Goal: Task Accomplishment & Management: Complete application form

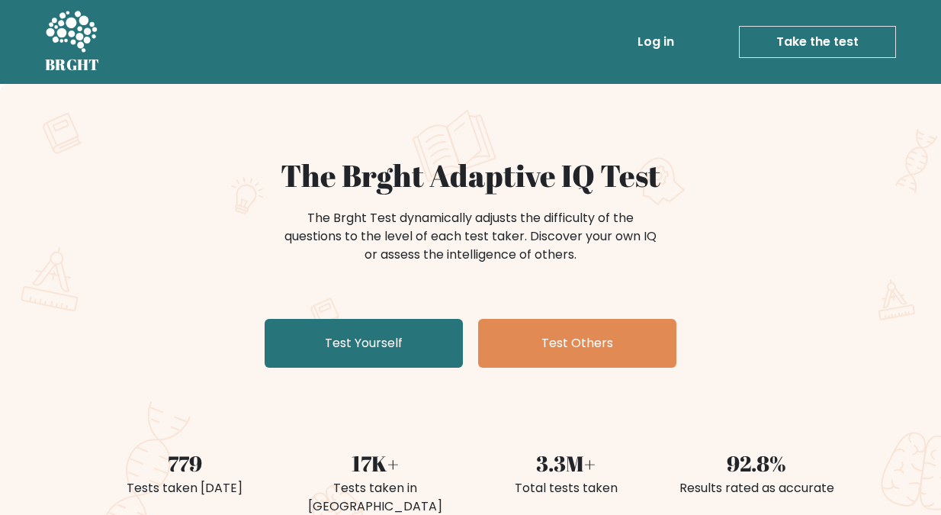
click at [812, 35] on link "Take the test" at bounding box center [817, 42] width 157 height 32
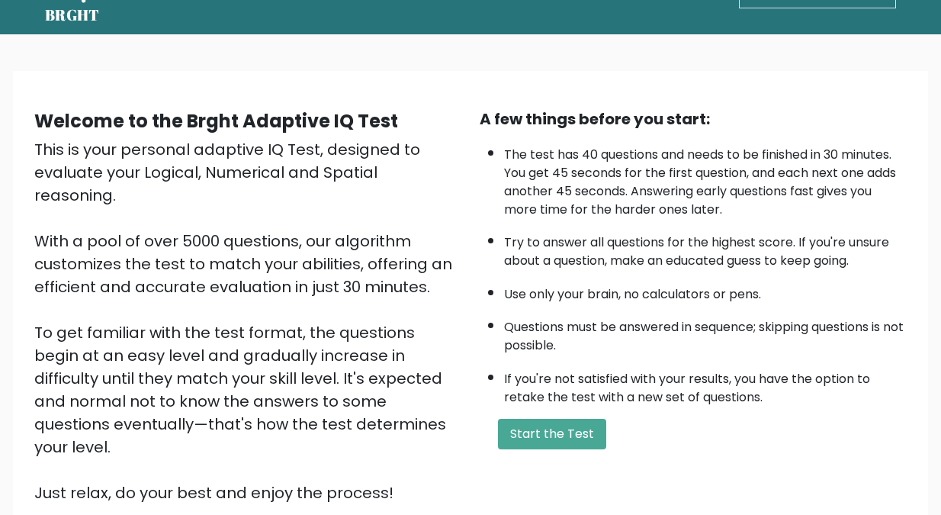
scroll to position [76, 0]
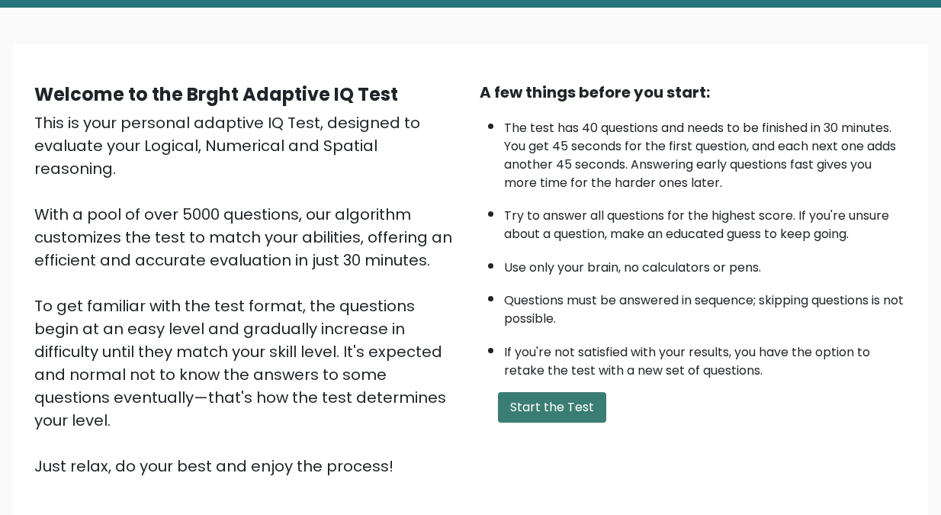
click at [538, 403] on button "Start the Test" at bounding box center [552, 407] width 108 height 31
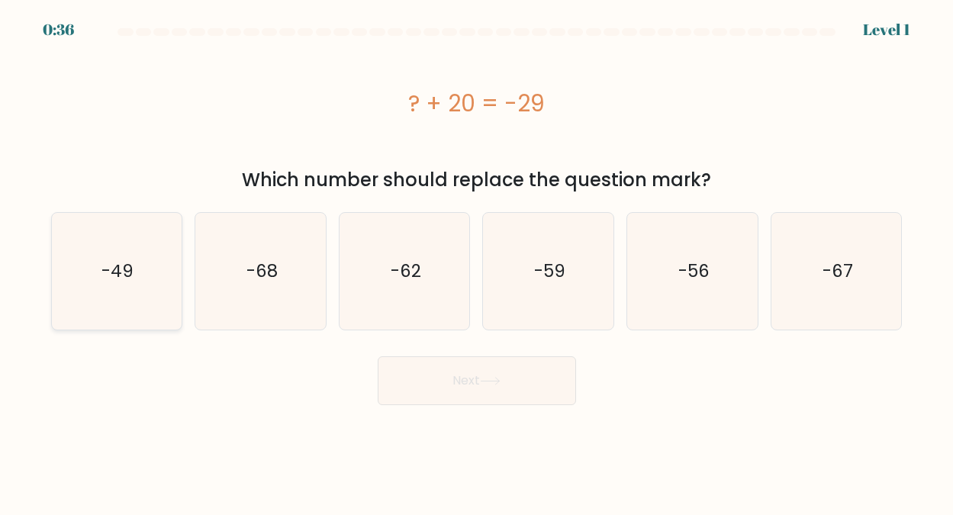
click at [127, 268] on text "-49" at bounding box center [117, 271] width 32 height 24
click at [477, 262] on input "a. -49" at bounding box center [477, 260] width 1 height 4
radio input "true"
click at [468, 378] on button "Next" at bounding box center [477, 380] width 198 height 49
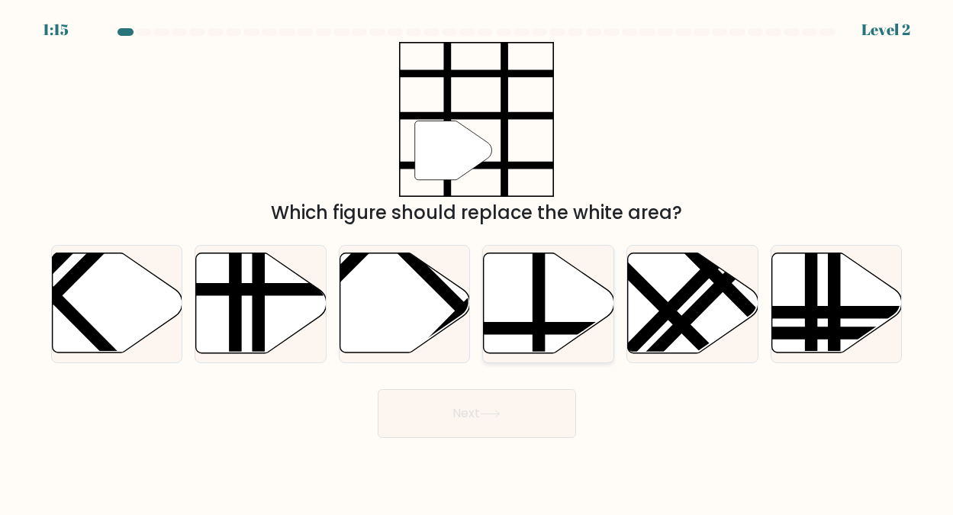
click at [559, 298] on icon at bounding box center [549, 303] width 130 height 100
click at [478, 262] on input "d." at bounding box center [477, 260] width 1 height 4
radio input "true"
click at [459, 407] on button "Next" at bounding box center [477, 413] width 198 height 49
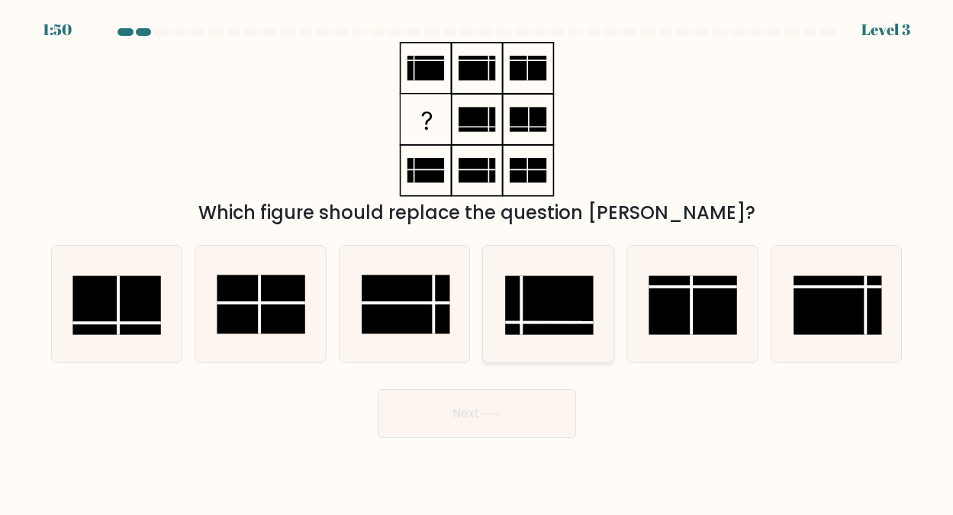
click at [539, 304] on rect at bounding box center [550, 304] width 88 height 59
click at [478, 262] on input "d." at bounding box center [477, 260] width 1 height 4
radio input "true"
click at [506, 414] on button "Next" at bounding box center [477, 413] width 198 height 49
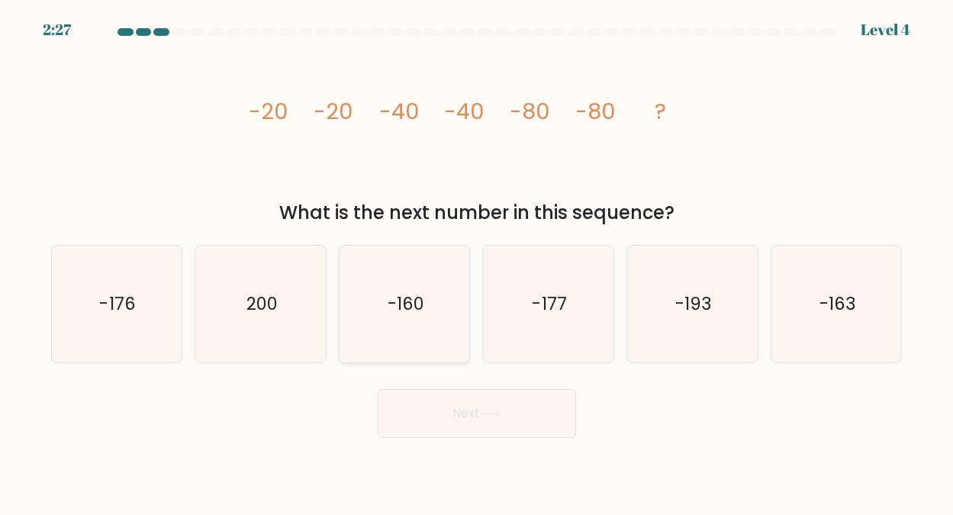
click at [406, 294] on text "-160" at bounding box center [406, 303] width 37 height 24
click at [477, 262] on input "c. -160" at bounding box center [477, 260] width 1 height 4
radio input "true"
click at [474, 408] on button "Next" at bounding box center [477, 413] width 198 height 49
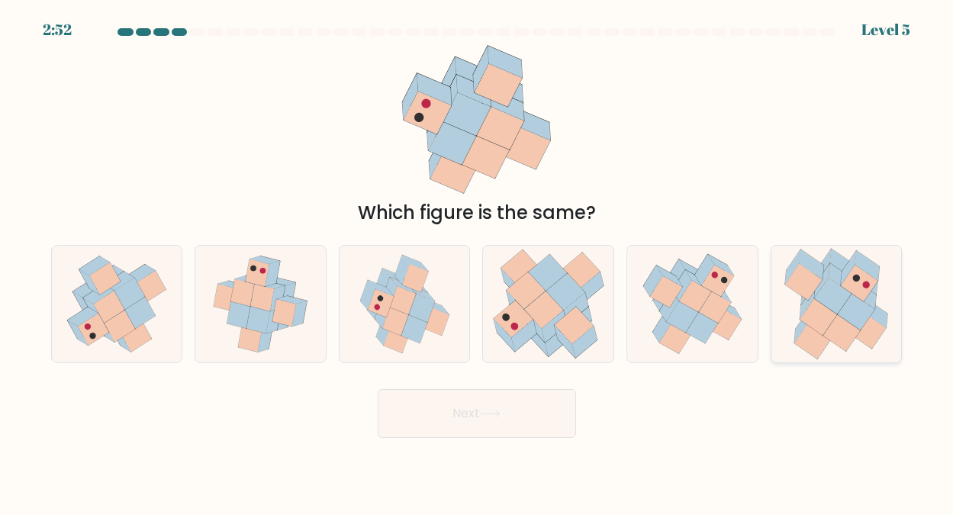
click at [831, 307] on icon at bounding box center [832, 296] width 37 height 37
click at [478, 262] on input "f." at bounding box center [477, 260] width 1 height 4
radio input "true"
click at [473, 410] on button "Next" at bounding box center [477, 413] width 198 height 49
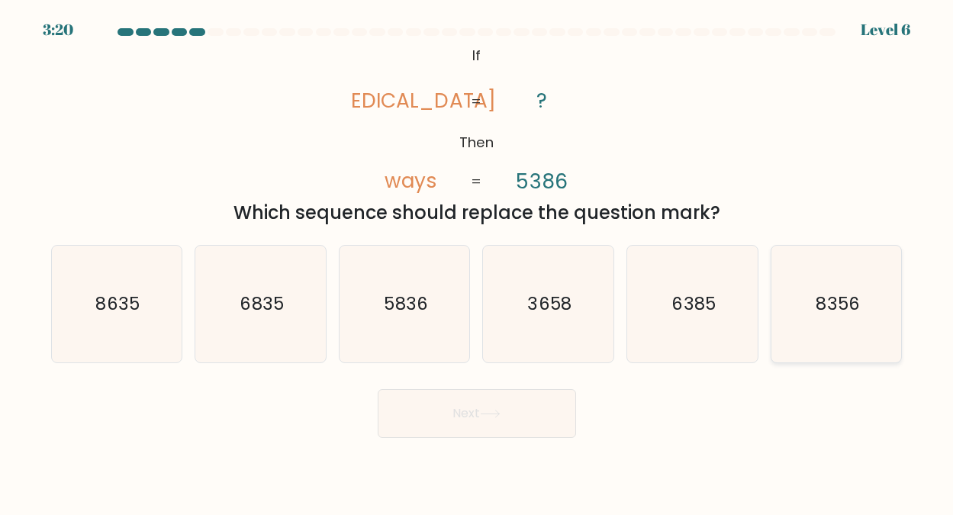
click at [834, 293] on text "8356" at bounding box center [836, 303] width 43 height 24
click at [478, 262] on input "f. 8356" at bounding box center [477, 260] width 1 height 4
radio input "true"
click at [468, 408] on button "Next" at bounding box center [477, 413] width 198 height 49
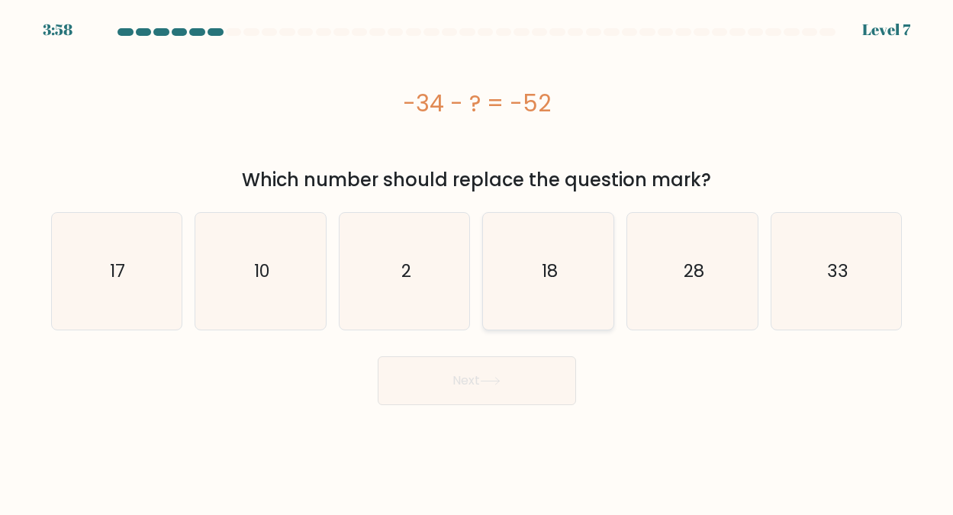
click at [549, 275] on text "18" at bounding box center [550, 271] width 16 height 24
click at [478, 262] on input "d. 18" at bounding box center [477, 260] width 1 height 4
radio input "true"
click at [464, 378] on button "Next" at bounding box center [477, 380] width 198 height 49
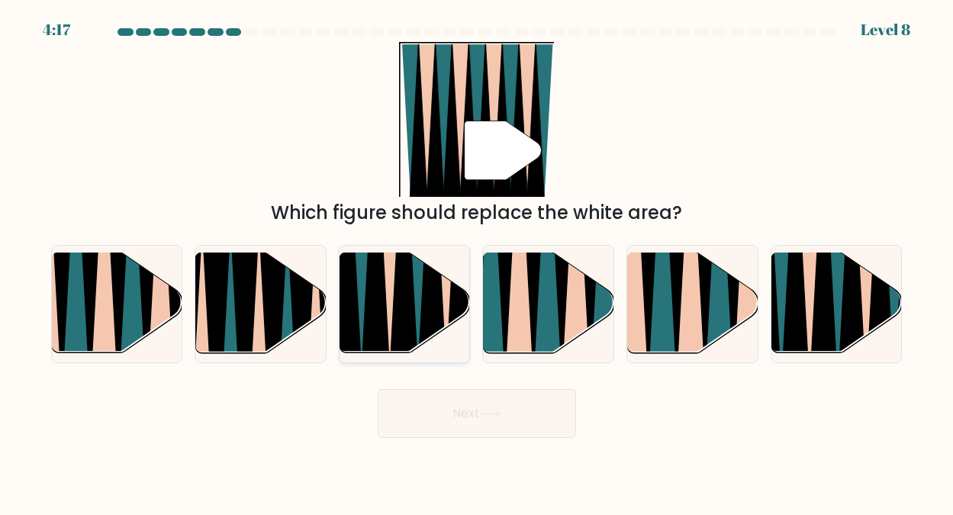
click at [420, 286] on icon at bounding box center [418, 254] width 28 height 260
click at [477, 262] on input "c." at bounding box center [477, 260] width 1 height 4
radio input "true"
click at [446, 409] on button "Next" at bounding box center [477, 413] width 198 height 49
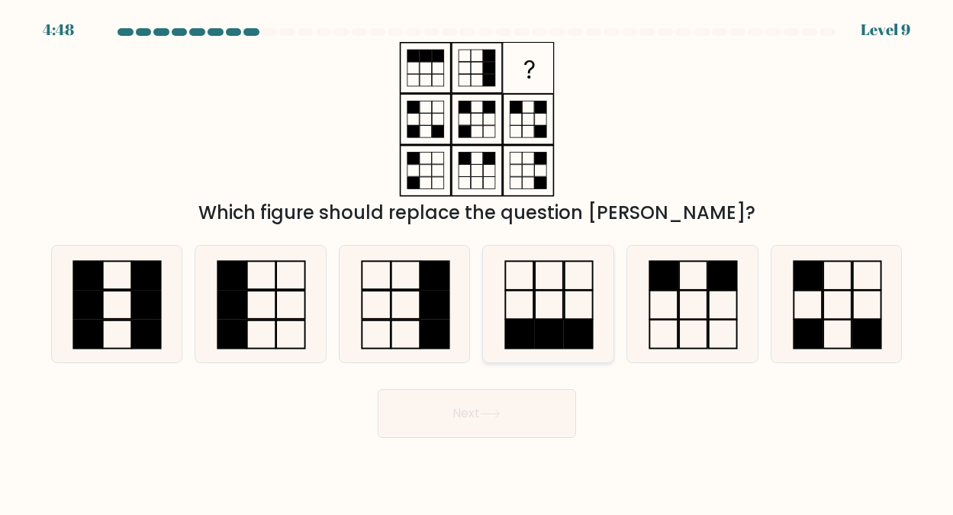
click at [548, 300] on icon at bounding box center [548, 304] width 117 height 117
click at [478, 262] on input "d." at bounding box center [477, 260] width 1 height 4
radio input "true"
click at [484, 404] on button "Next" at bounding box center [477, 413] width 198 height 49
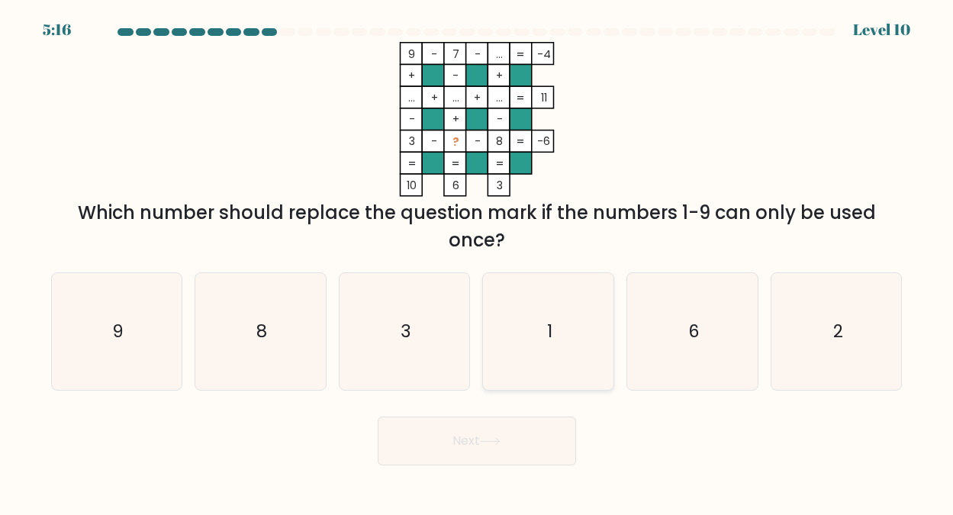
click at [559, 327] on icon "1" at bounding box center [548, 331] width 117 height 117
click at [478, 262] on input "d. 1" at bounding box center [477, 260] width 1 height 4
radio input "true"
click at [467, 441] on button "Next" at bounding box center [477, 440] width 198 height 49
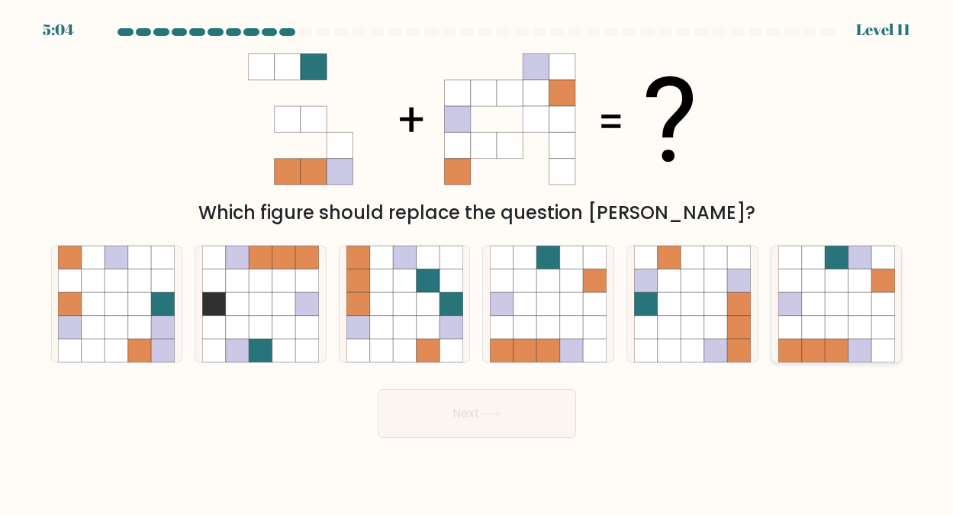
click at [838, 299] on icon at bounding box center [836, 303] width 23 height 23
click at [478, 262] on input "f." at bounding box center [477, 260] width 1 height 4
radio input "true"
click at [472, 408] on button "Next" at bounding box center [477, 413] width 198 height 49
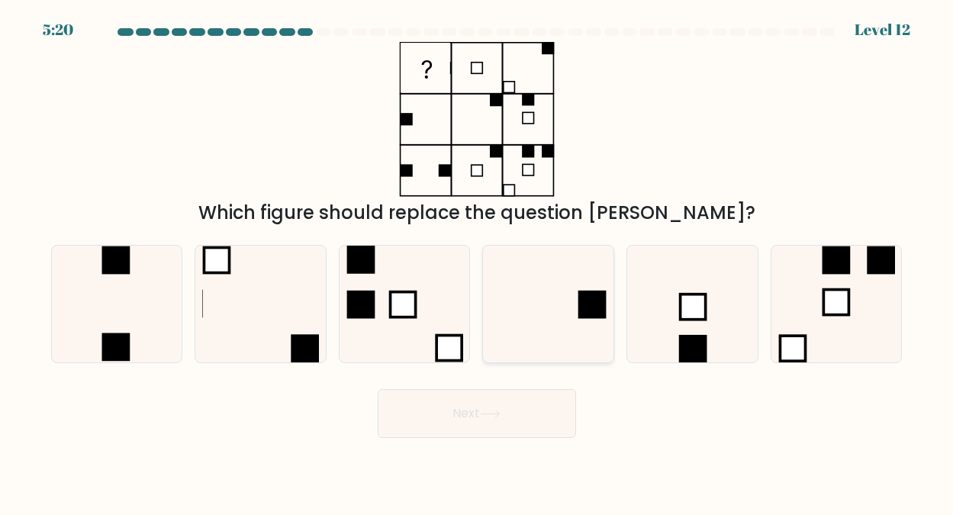
click at [560, 300] on icon at bounding box center [548, 304] width 117 height 117
click at [478, 262] on input "d." at bounding box center [477, 260] width 1 height 4
radio input "true"
click at [478, 409] on button "Next" at bounding box center [477, 413] width 198 height 49
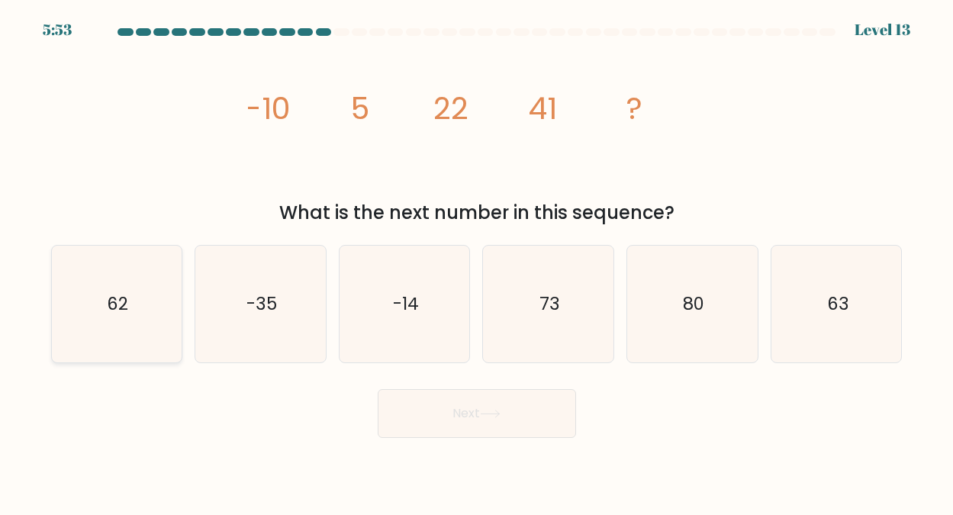
click at [132, 301] on icon "62" at bounding box center [116, 304] width 117 height 117
click at [477, 262] on input "a. 62" at bounding box center [477, 260] width 1 height 4
radio input "true"
click at [473, 412] on button "Next" at bounding box center [477, 413] width 198 height 49
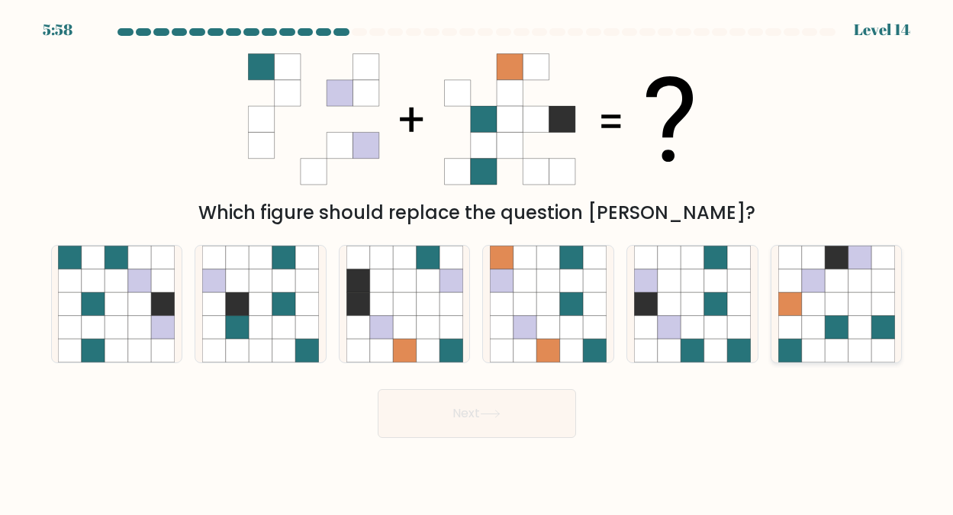
click at [833, 291] on icon at bounding box center [836, 280] width 23 height 23
click at [478, 262] on input "f." at bounding box center [477, 260] width 1 height 4
radio input "true"
click at [489, 410] on icon at bounding box center [490, 414] width 21 height 8
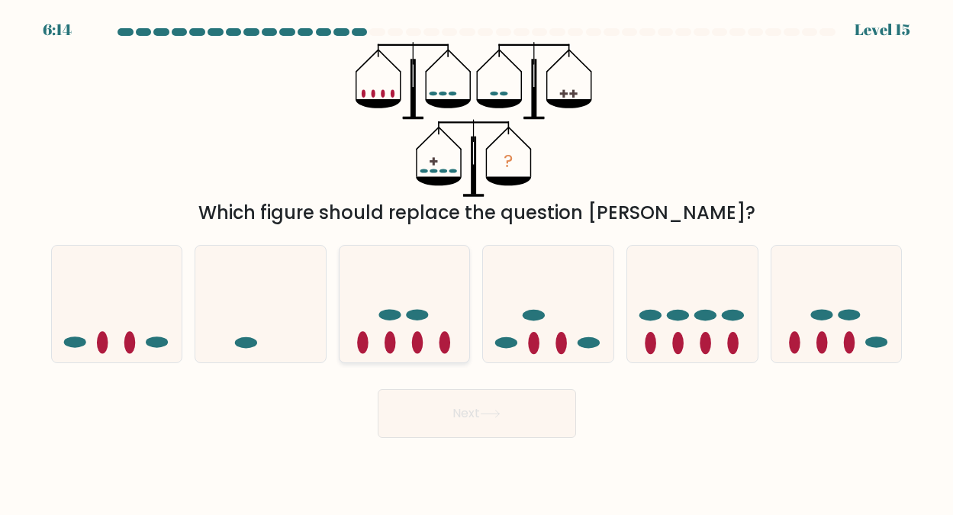
click at [404, 338] on icon at bounding box center [404, 303] width 130 height 108
click at [477, 262] on input "c." at bounding box center [477, 260] width 1 height 4
radio input "true"
click at [467, 409] on button "Next" at bounding box center [477, 413] width 198 height 49
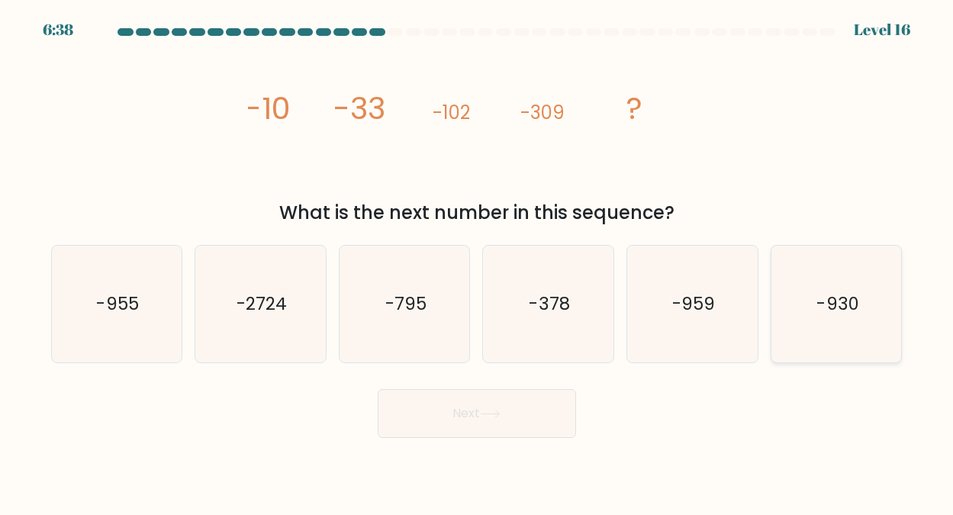
click at [828, 297] on text "-930" at bounding box center [837, 303] width 42 height 24
click at [478, 262] on input "f. -930" at bounding box center [477, 260] width 1 height 4
radio input "true"
click at [471, 410] on button "Next" at bounding box center [477, 413] width 198 height 49
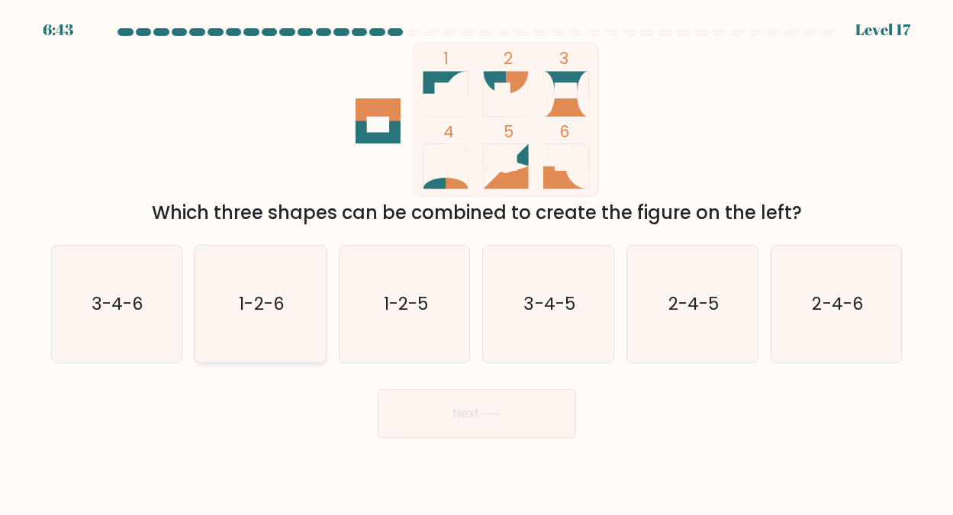
click at [255, 288] on icon "1-2-6" at bounding box center [260, 304] width 117 height 117
click at [477, 262] on input "b. 1-2-6" at bounding box center [477, 260] width 1 height 4
radio input "true"
click at [470, 411] on button "Next" at bounding box center [477, 413] width 198 height 49
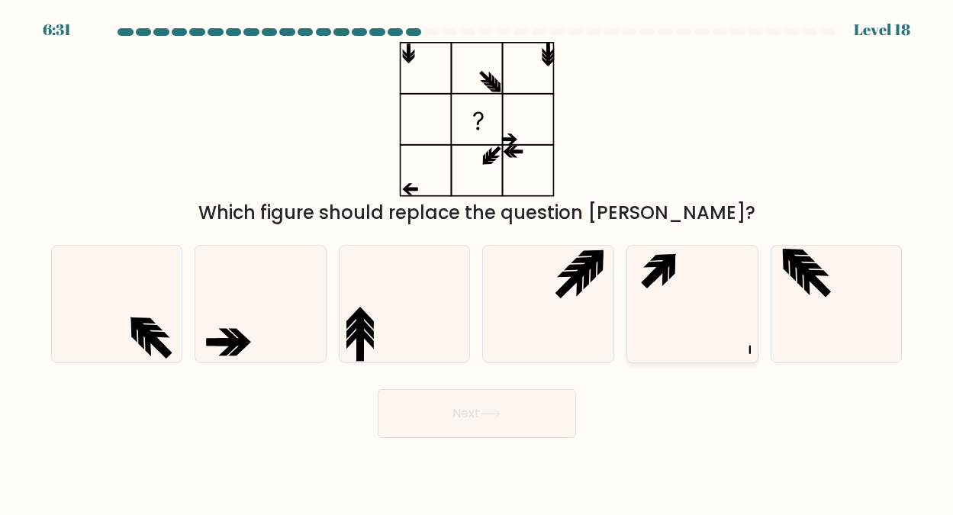
click at [653, 271] on icon at bounding box center [654, 275] width 26 height 26
click at [478, 262] on input "e." at bounding box center [477, 260] width 1 height 4
radio input "true"
click at [462, 407] on button "Next" at bounding box center [477, 413] width 198 height 49
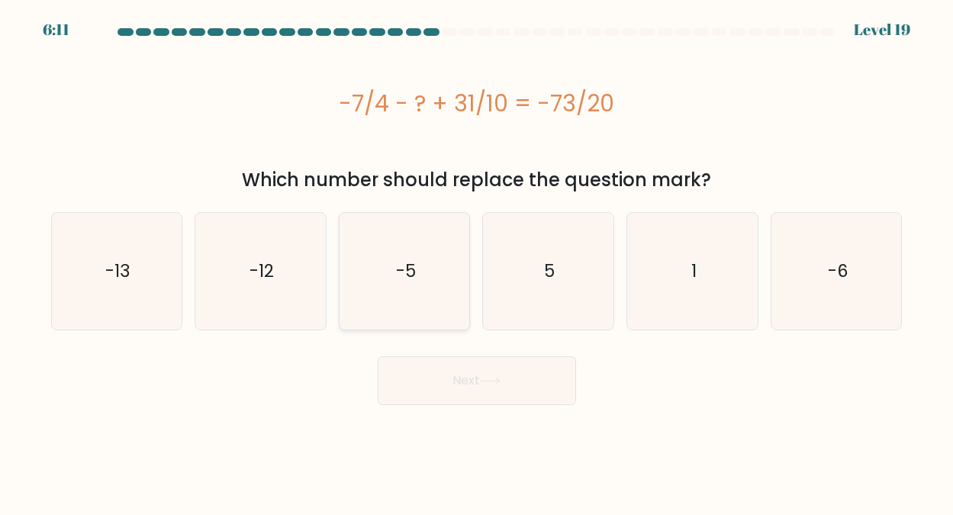
click at [409, 269] on text "-5" at bounding box center [406, 271] width 20 height 24
click at [477, 262] on input "c. -5" at bounding box center [477, 260] width 1 height 4
radio input "true"
click at [467, 378] on button "Next" at bounding box center [477, 380] width 198 height 49
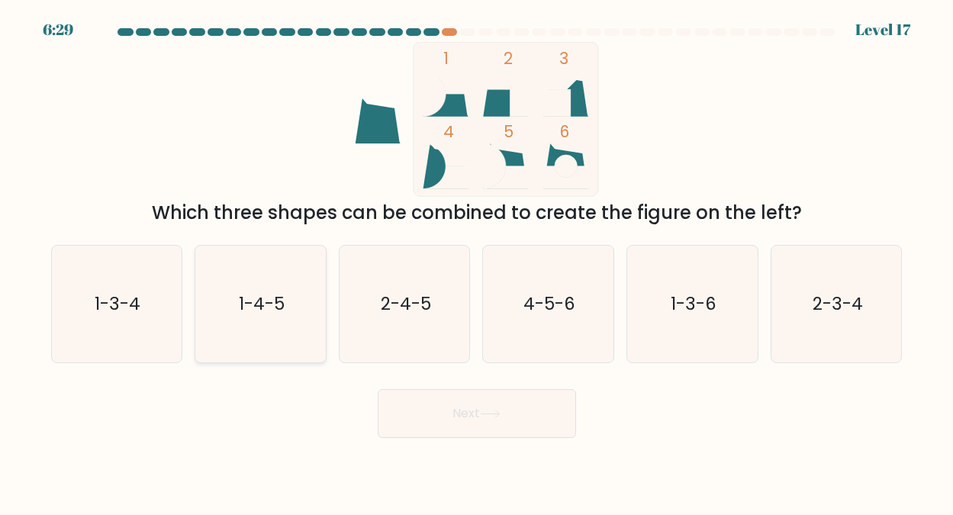
click at [249, 296] on text "1-4-5" at bounding box center [262, 303] width 46 height 24
click at [477, 262] on input "b. 1-4-5" at bounding box center [477, 260] width 1 height 4
radio input "true"
click at [462, 414] on button "Next" at bounding box center [477, 413] width 198 height 49
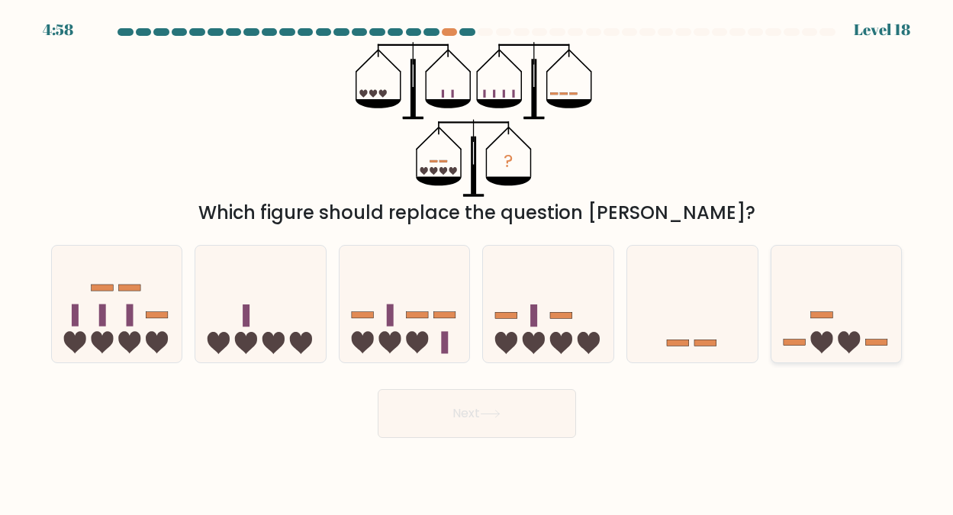
click at [818, 322] on icon at bounding box center [836, 303] width 130 height 108
click at [478, 262] on input "f." at bounding box center [477, 260] width 1 height 4
radio input "true"
click at [468, 413] on button "Next" at bounding box center [477, 413] width 198 height 49
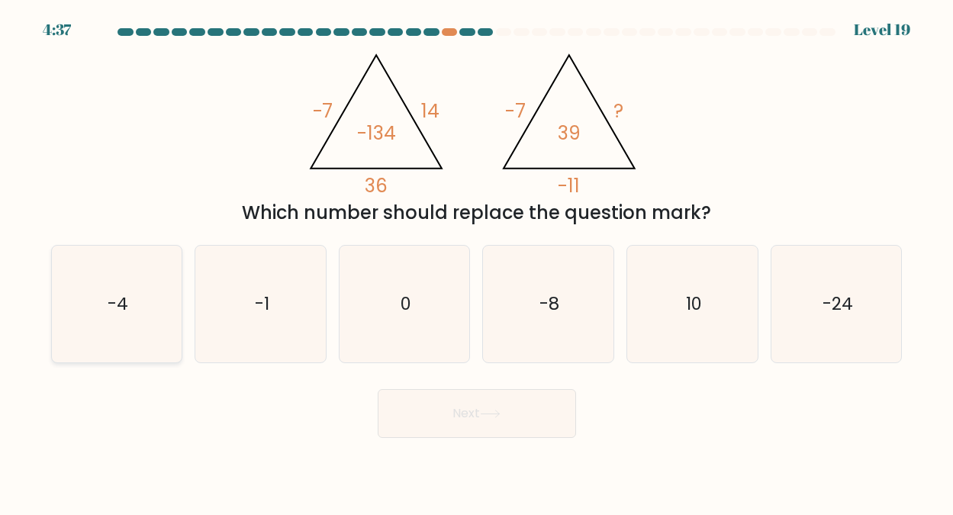
click at [127, 288] on icon "-4" at bounding box center [116, 304] width 117 height 117
click at [477, 262] on input "a. -4" at bounding box center [477, 260] width 1 height 4
radio input "true"
click at [464, 413] on button "Next" at bounding box center [477, 413] width 198 height 49
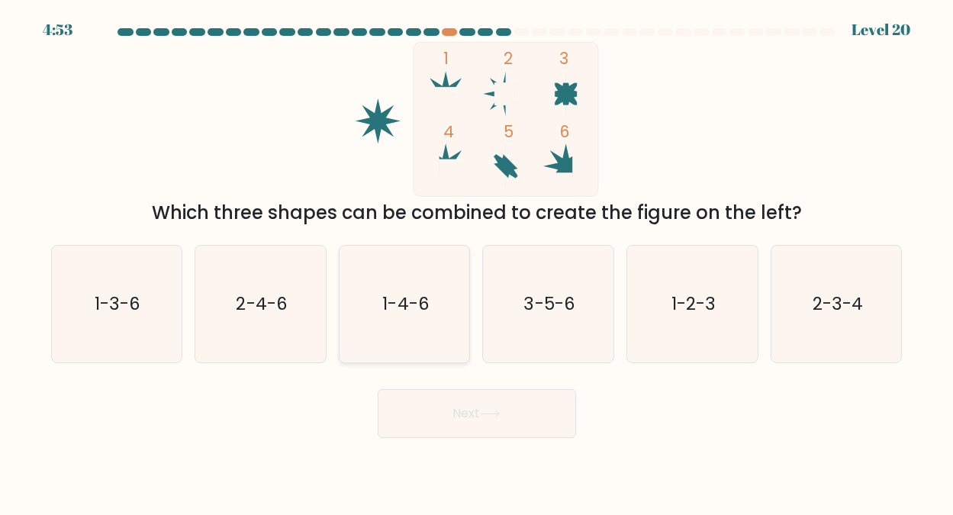
click at [414, 292] on text "1-4-6" at bounding box center [405, 303] width 47 height 24
click at [477, 262] on input "c. 1-4-6" at bounding box center [477, 260] width 1 height 4
radio input "true"
click at [464, 412] on button "Next" at bounding box center [477, 413] width 198 height 49
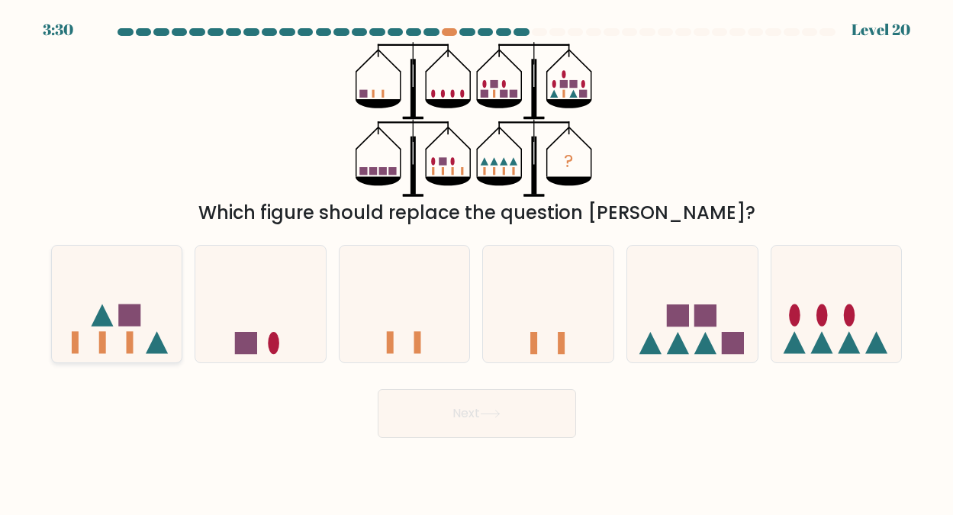
click at [123, 316] on rect at bounding box center [129, 315] width 22 height 22
click at [477, 262] on input "a." at bounding box center [477, 260] width 1 height 4
radio input "true"
click at [460, 413] on button "Next" at bounding box center [477, 413] width 198 height 49
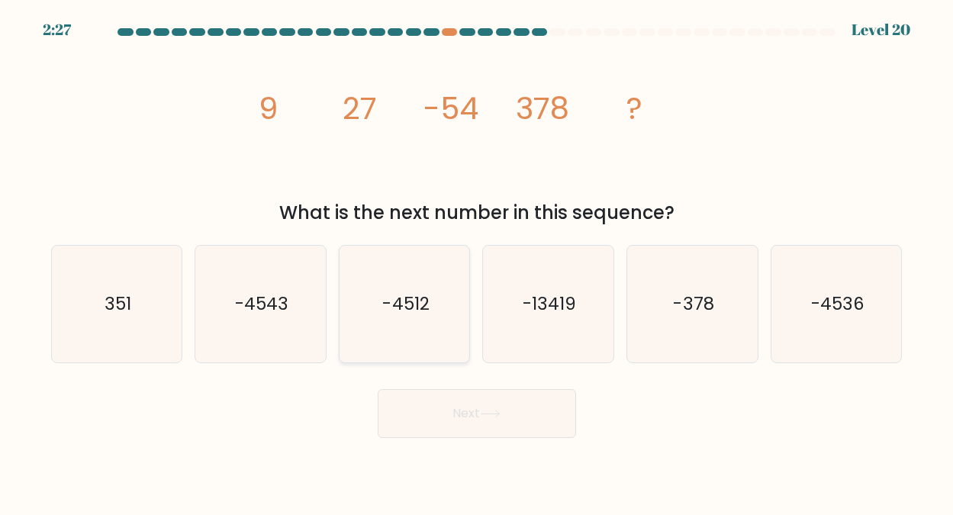
click at [416, 299] on text "-4512" at bounding box center [405, 303] width 47 height 24
click at [477, 262] on input "c. -4512" at bounding box center [477, 260] width 1 height 4
radio input "true"
click at [464, 412] on button "Next" at bounding box center [477, 413] width 198 height 49
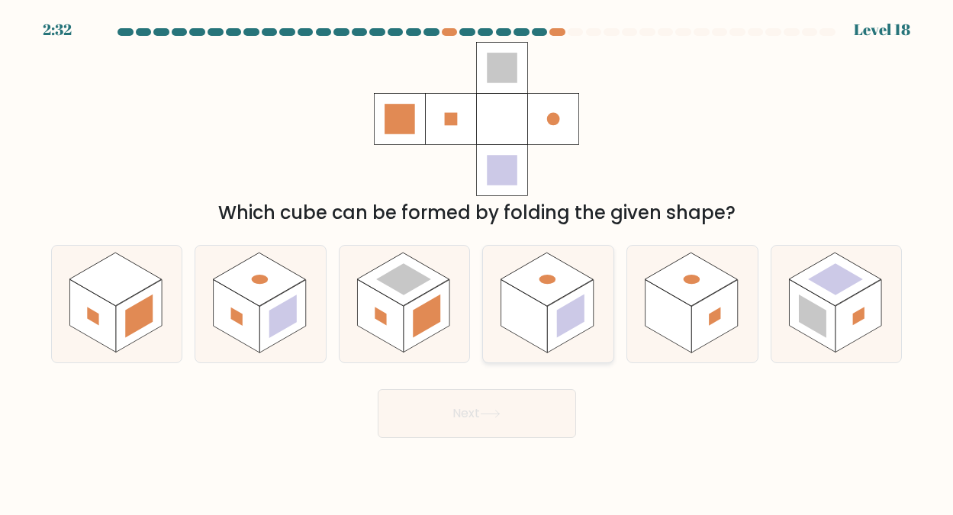
click at [535, 294] on rect at bounding box center [547, 278] width 92 height 53
click at [478, 262] on input "d." at bounding box center [477, 260] width 1 height 4
radio input "true"
click at [471, 410] on button "Next" at bounding box center [477, 413] width 198 height 49
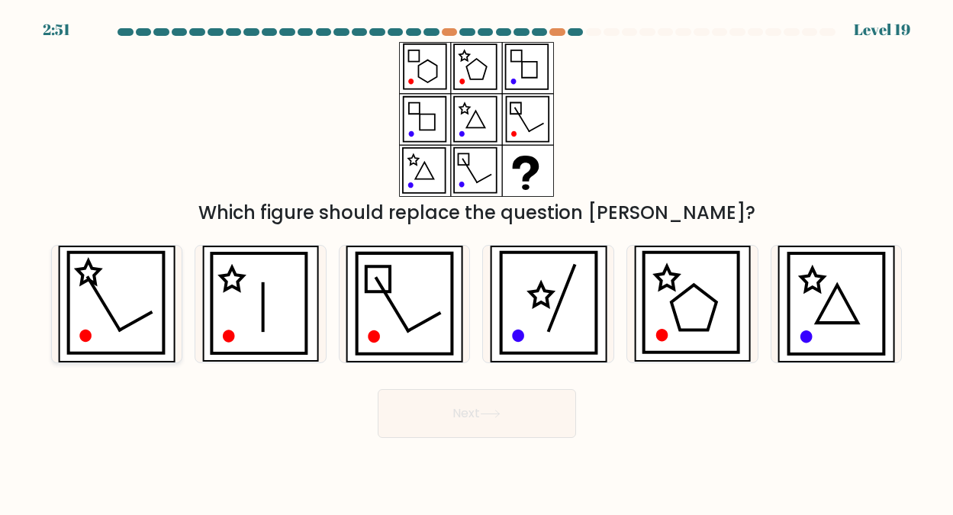
click at [125, 284] on icon at bounding box center [116, 302] width 95 height 101
click at [477, 262] on input "a." at bounding box center [477, 260] width 1 height 4
radio input "true"
click at [471, 406] on button "Next" at bounding box center [477, 413] width 198 height 49
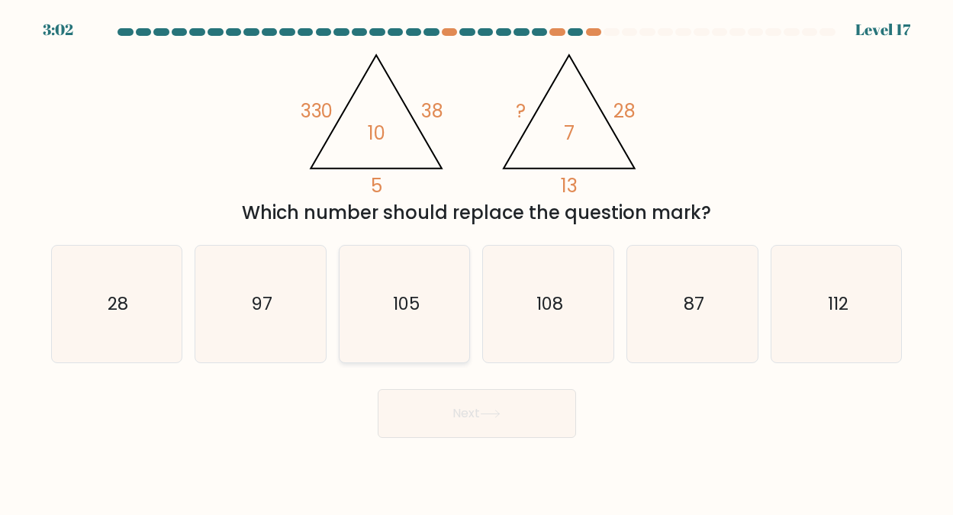
click at [413, 294] on text "105" at bounding box center [405, 303] width 27 height 24
click at [477, 262] on input "c. 105" at bounding box center [477, 260] width 1 height 4
radio input "true"
click at [471, 407] on button "Next" at bounding box center [477, 413] width 198 height 49
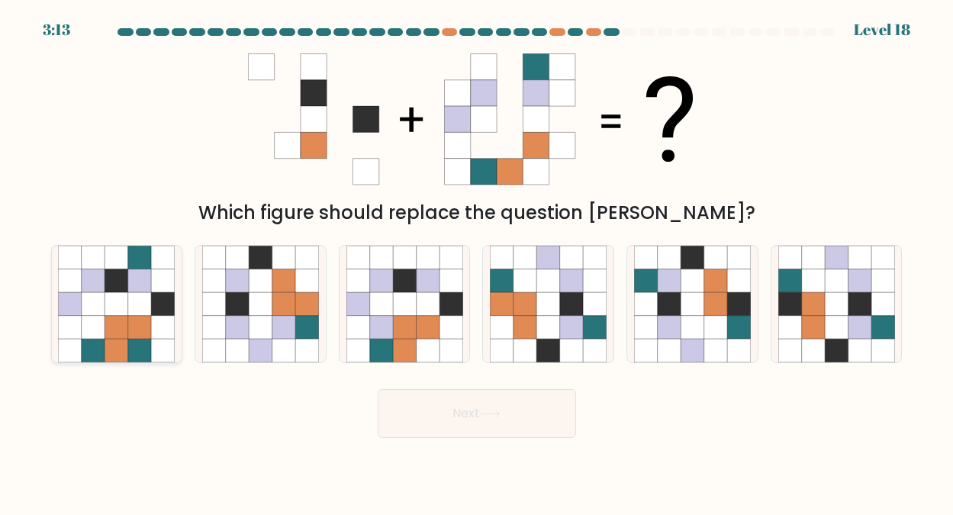
click at [130, 292] on icon at bounding box center [139, 303] width 23 height 23
click at [477, 262] on input "a." at bounding box center [477, 260] width 1 height 4
radio input "true"
click at [459, 410] on button "Next" at bounding box center [477, 413] width 198 height 49
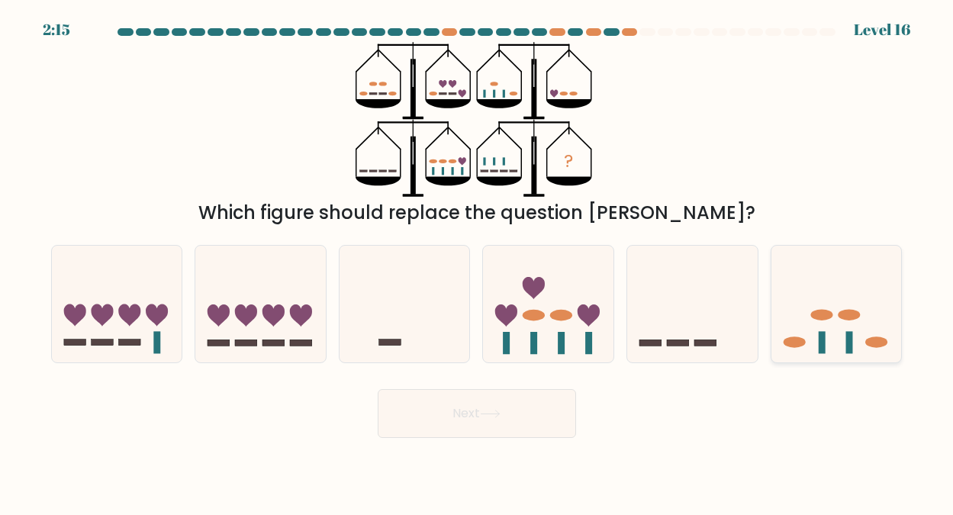
click at [827, 320] on icon at bounding box center [836, 303] width 130 height 108
click at [478, 262] on input "f." at bounding box center [477, 260] width 1 height 4
radio input "true"
click at [510, 407] on button "Next" at bounding box center [477, 413] width 198 height 49
